Goal: Information Seeking & Learning: Compare options

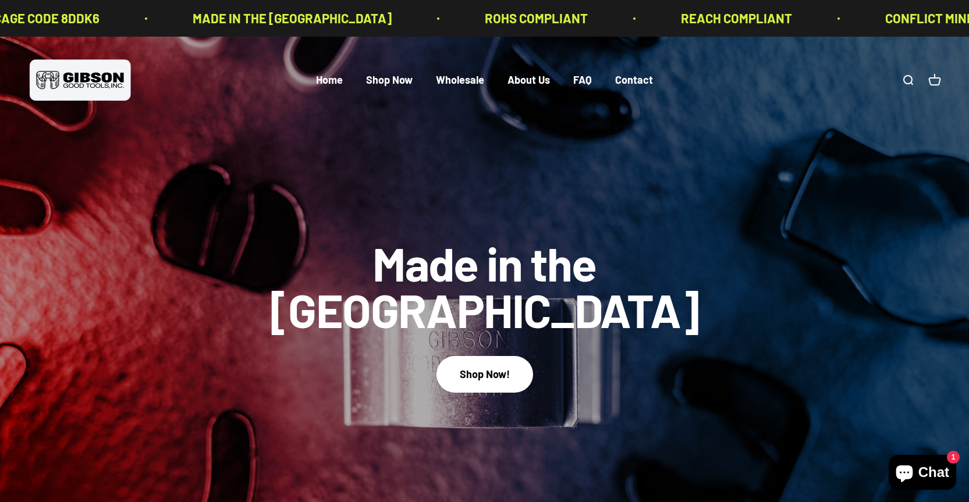
click at [910, 80] on link "Open search" at bounding box center [907, 80] width 13 height 13
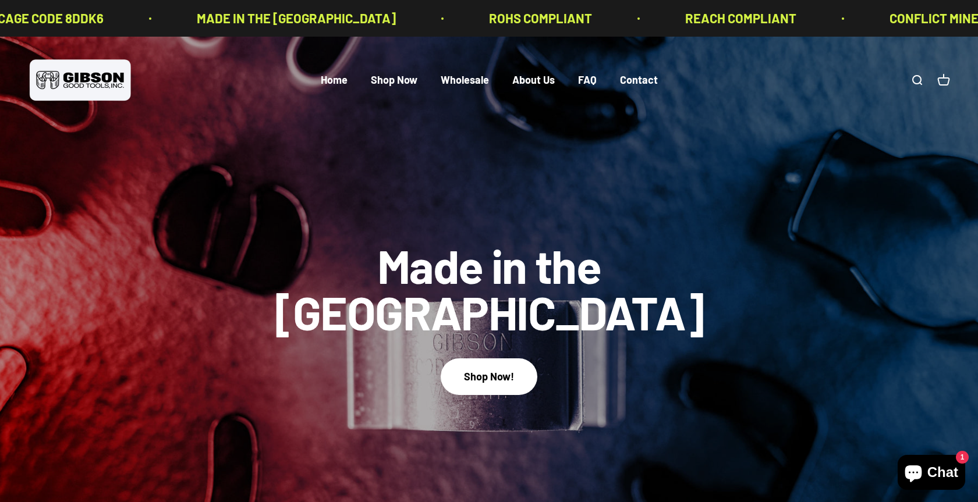
type input "*****"
click at [0, 0] on span "Spring Steel Gripper Clip - Bright Zinc with Chromate Dip - 3/8"-5/8" (#225-S)" at bounding box center [0, 0] width 0 height 0
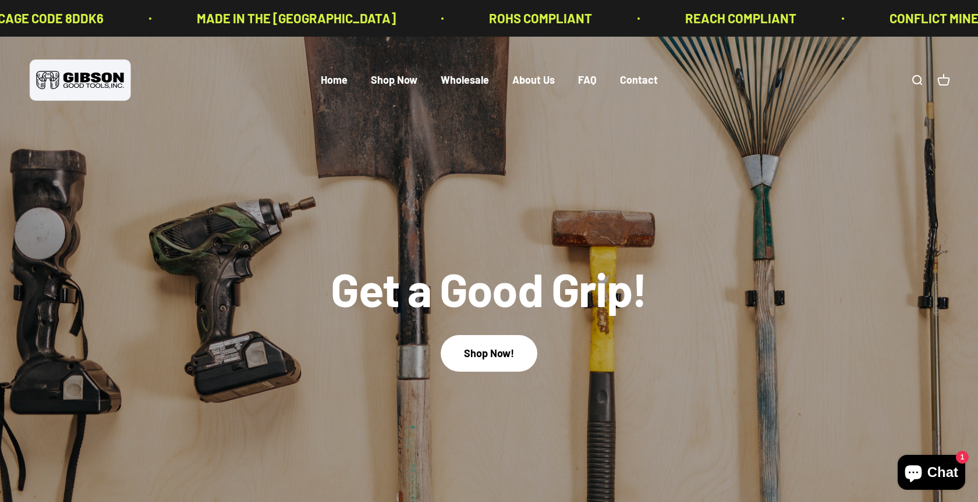
click at [0, 0] on span "Spring Steel Gripper Clip - Bright Zinc with Chromate Dip - 3/4"-1 1/8" (#225-L)" at bounding box center [0, 0] width 0 height 0
